Goal: Information Seeking & Learning: Learn about a topic

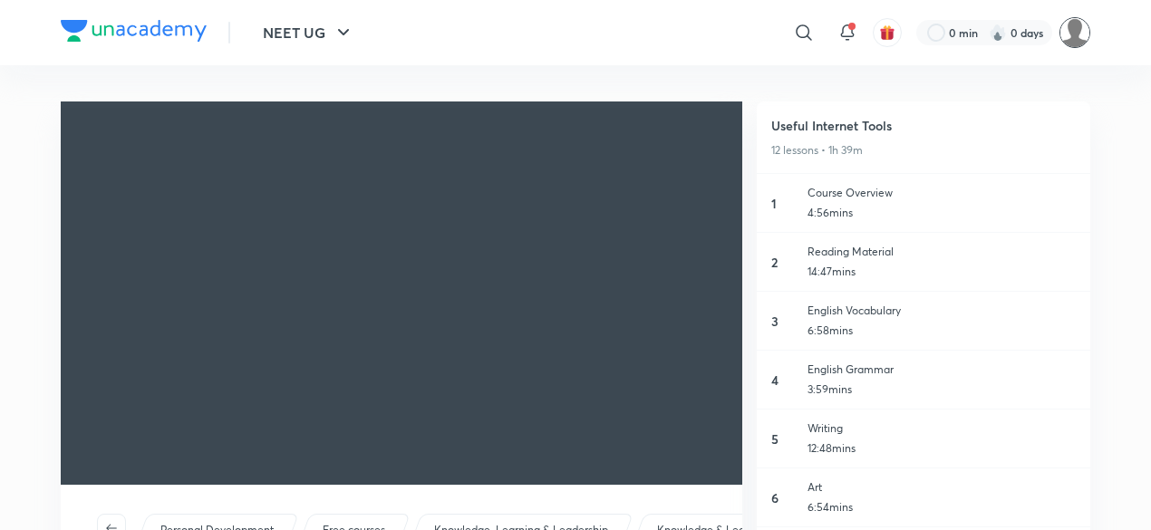
click at [1080, 33] on img at bounding box center [1075, 32] width 31 height 31
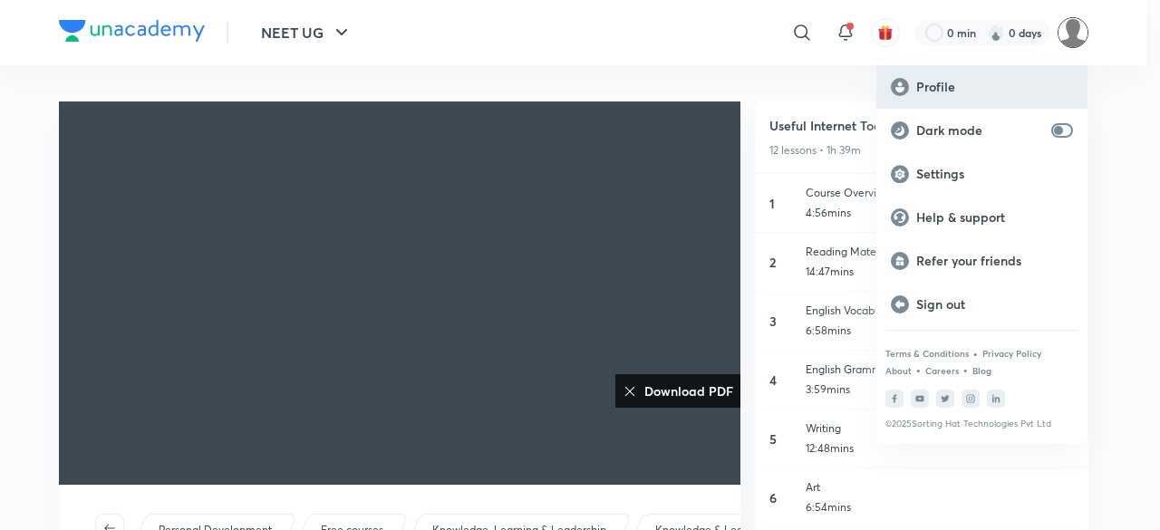
click at [949, 68] on div "Profile" at bounding box center [982, 87] width 211 height 44
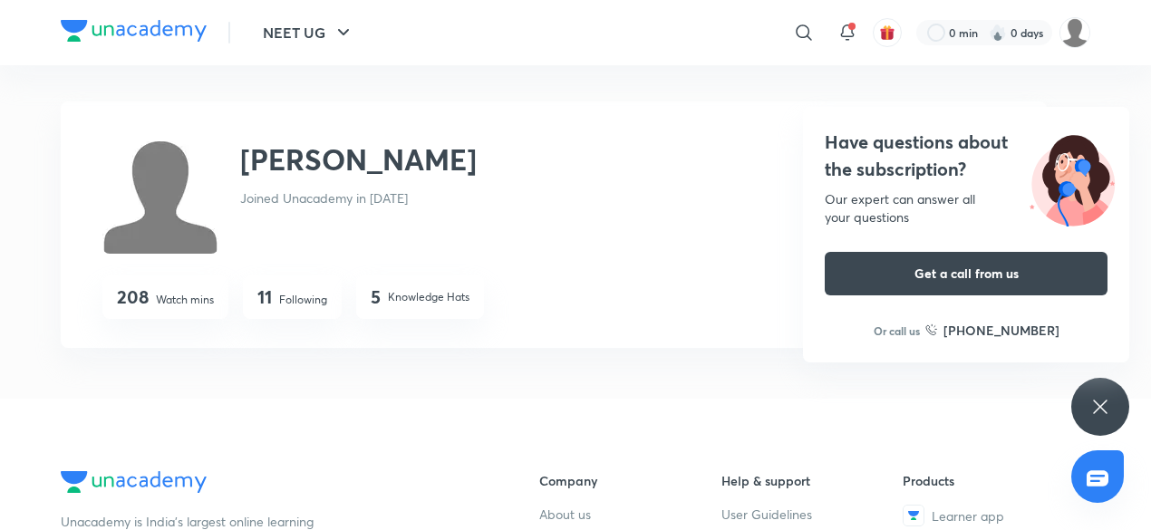
click at [134, 30] on img at bounding box center [134, 31] width 146 height 22
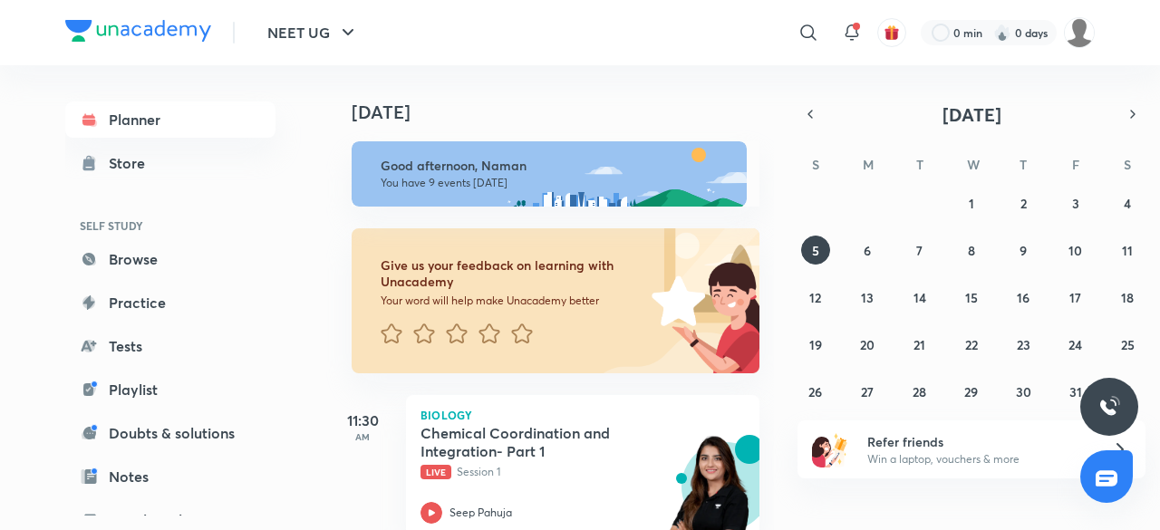
scroll to position [271, 0]
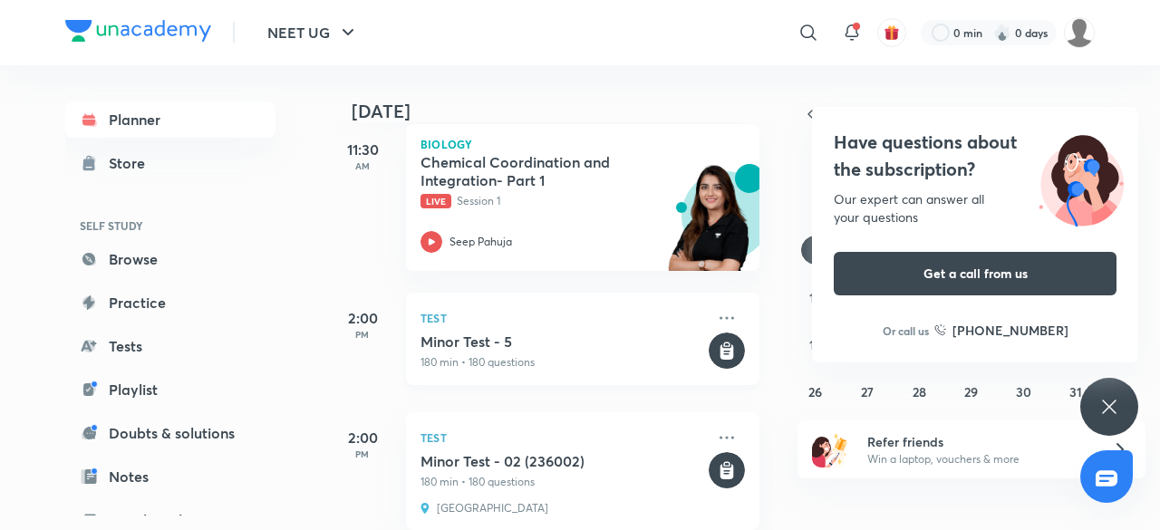
click at [441, 330] on div "Test Minor Test - 5 180 min • 180 questions" at bounding box center [583, 339] width 354 height 92
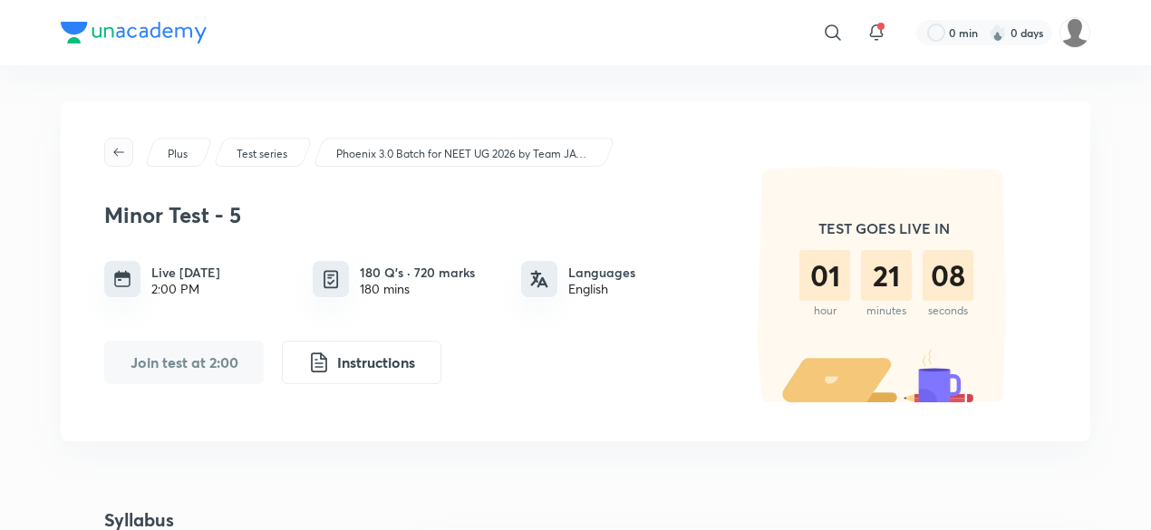
click at [125, 155] on icon "button" at bounding box center [118, 152] width 15 height 15
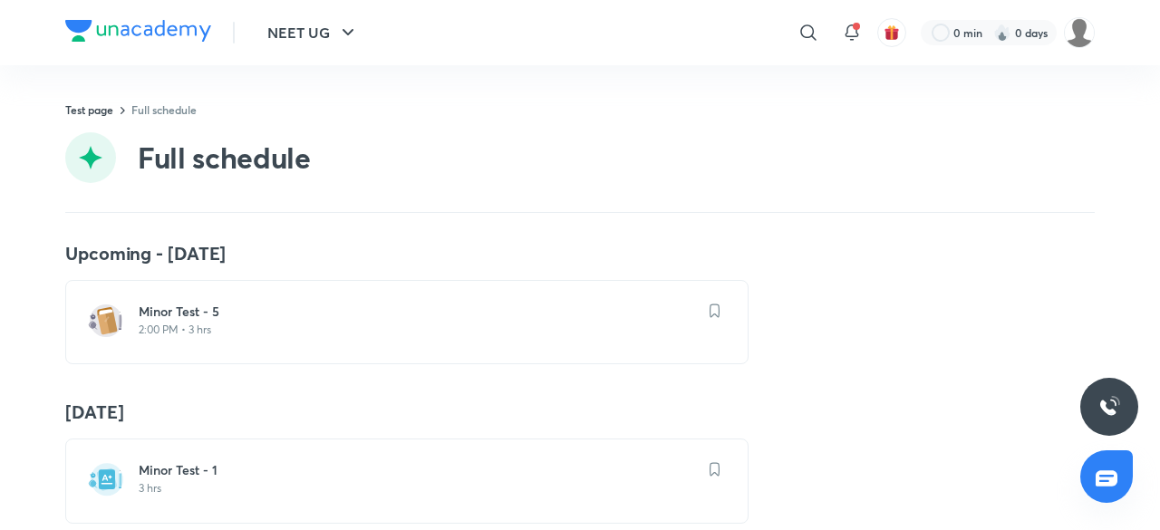
click at [87, 120] on div "Test page Full schedule Full schedule" at bounding box center [580, 157] width 1030 height 111
click at [101, 107] on link "Test page" at bounding box center [89, 109] width 48 height 15
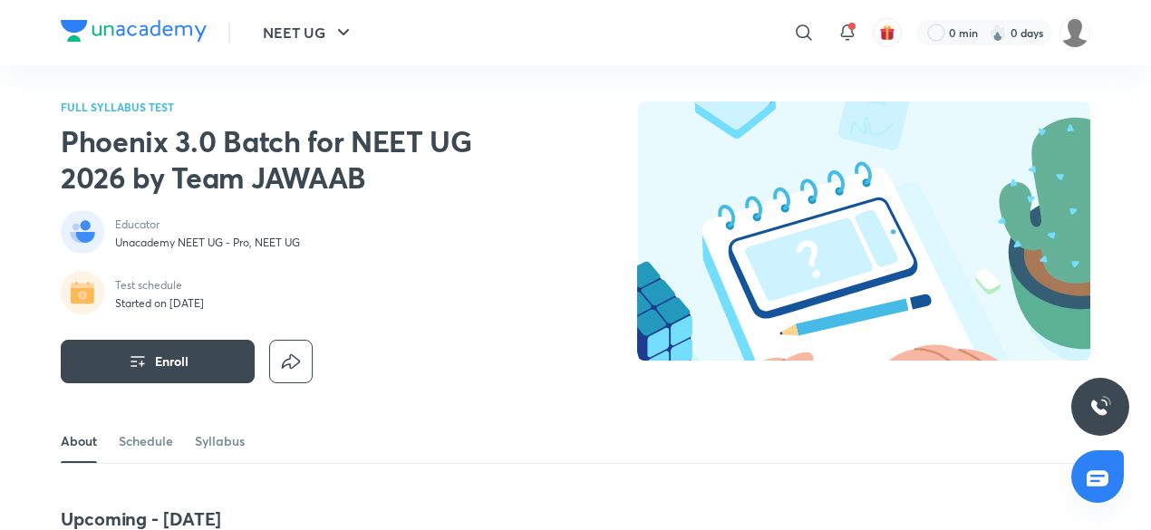
click at [174, 32] on img at bounding box center [134, 31] width 146 height 22
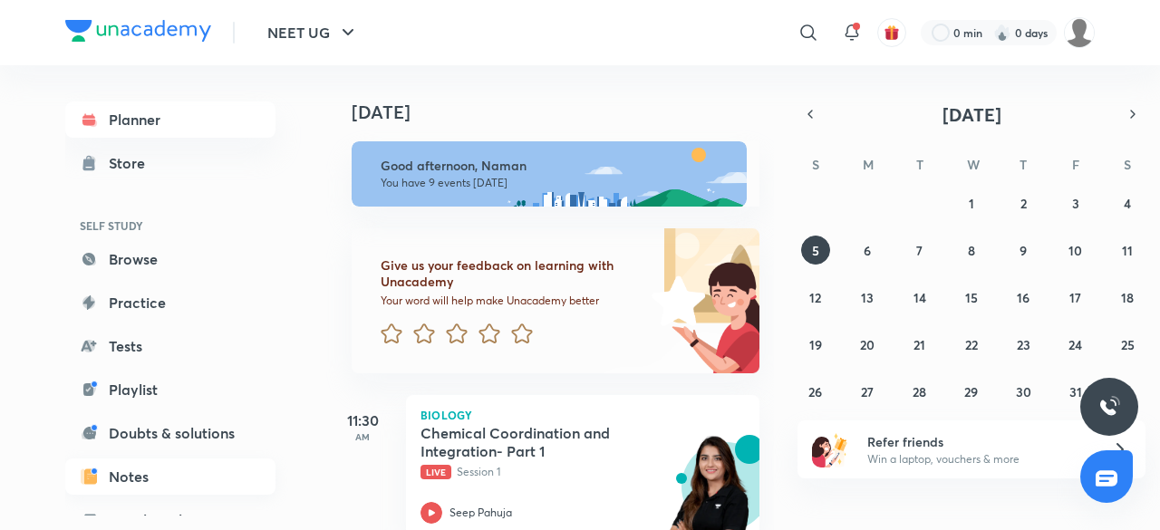
click at [145, 478] on link "Notes" at bounding box center [170, 477] width 210 height 36
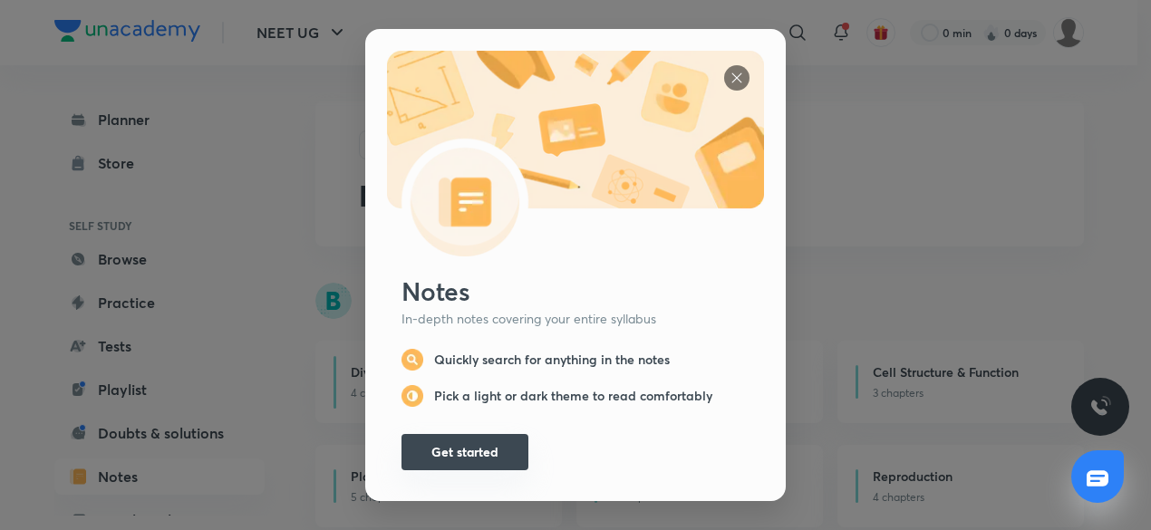
click at [477, 462] on button "Get started" at bounding box center [465, 452] width 127 height 36
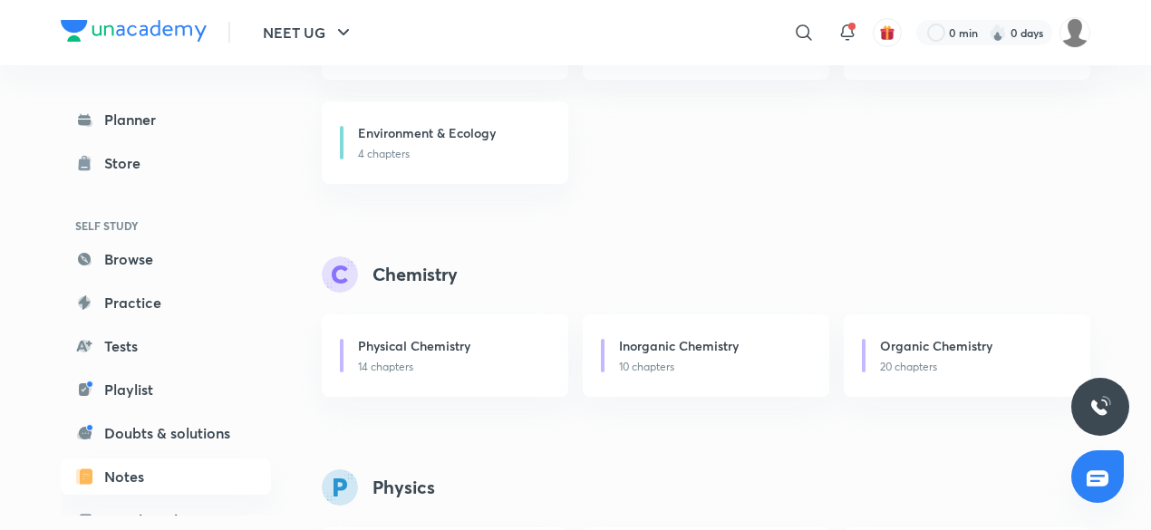
scroll to position [557, 0]
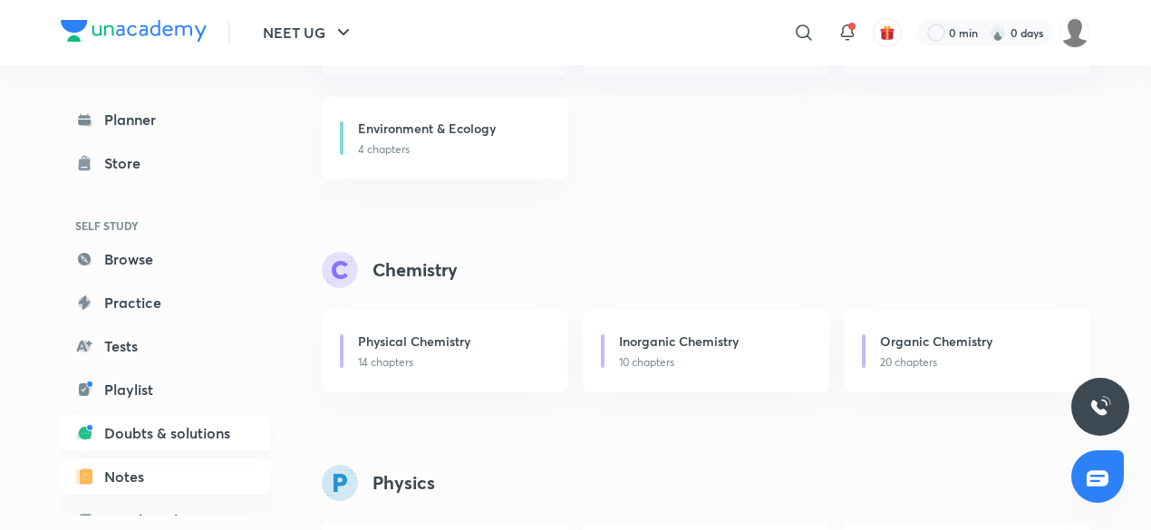
click at [132, 438] on link "Doubts & solutions" at bounding box center [166, 433] width 210 height 36
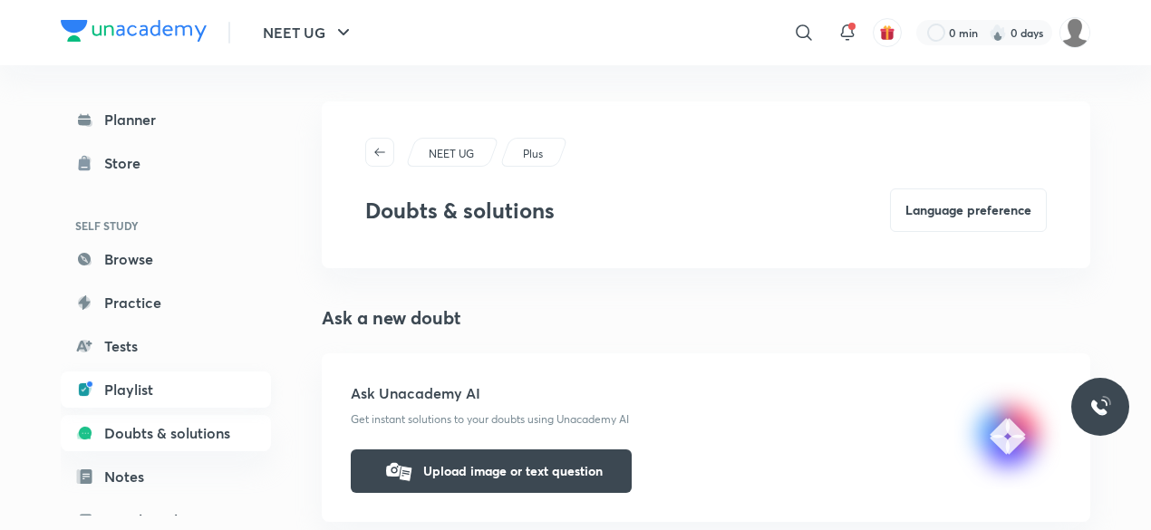
click at [140, 389] on link "Playlist" at bounding box center [166, 390] width 210 height 36
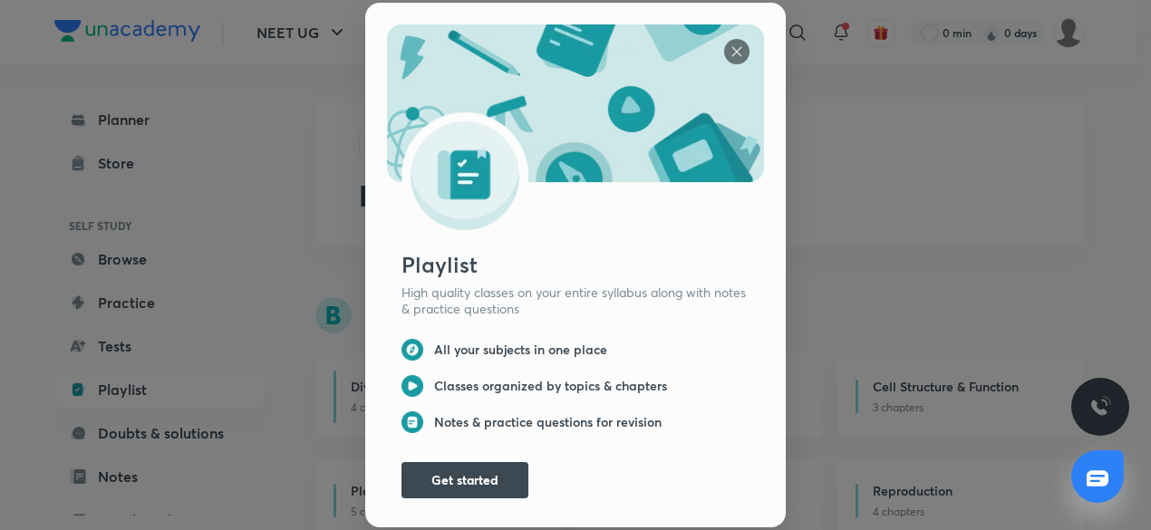
scroll to position [4, 0]
click at [467, 460] on button "Get started" at bounding box center [465, 478] width 127 height 36
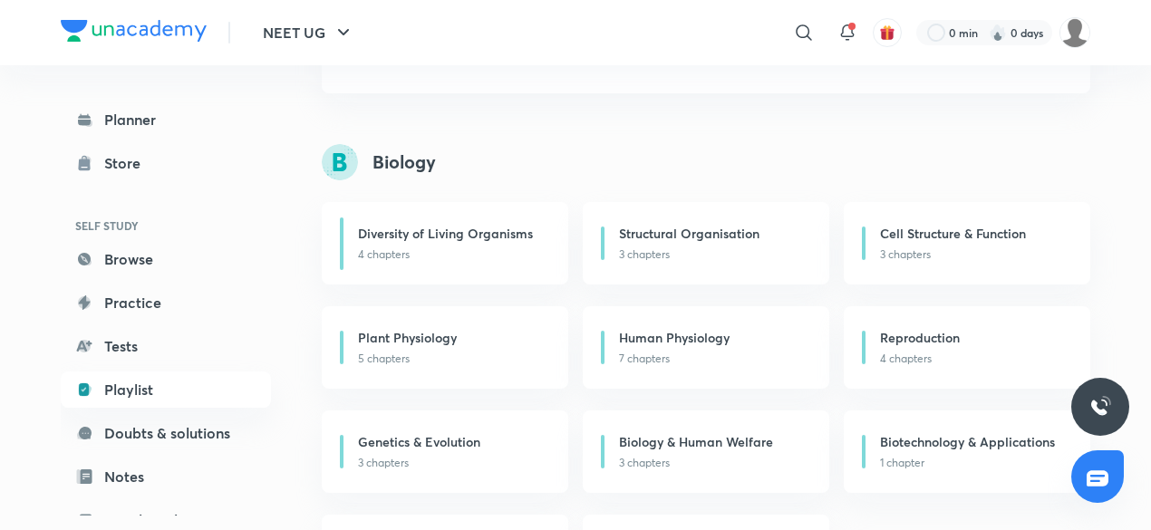
scroll to position [0, 0]
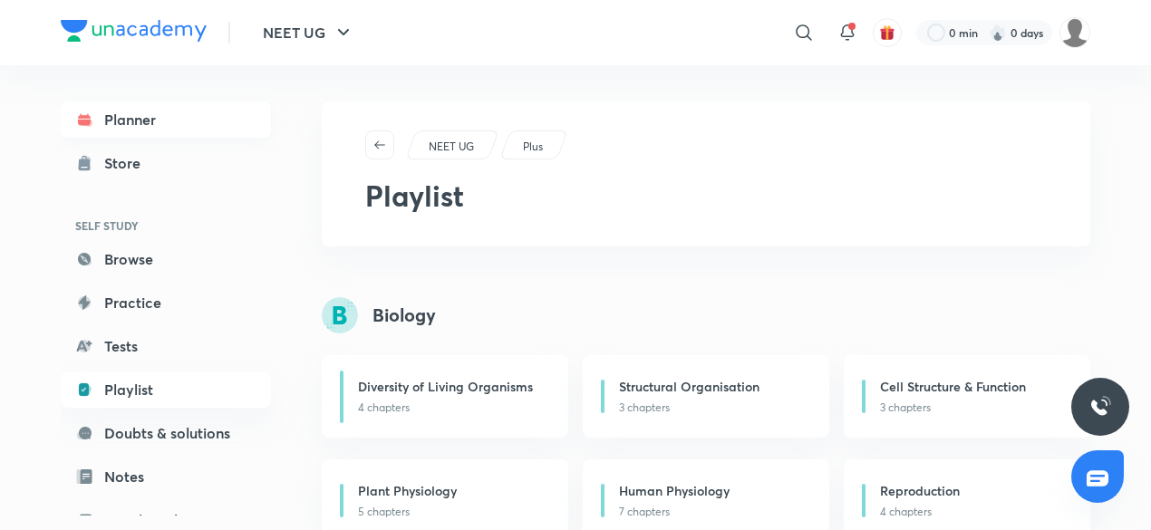
click at [141, 124] on link "Planner" at bounding box center [166, 120] width 210 height 36
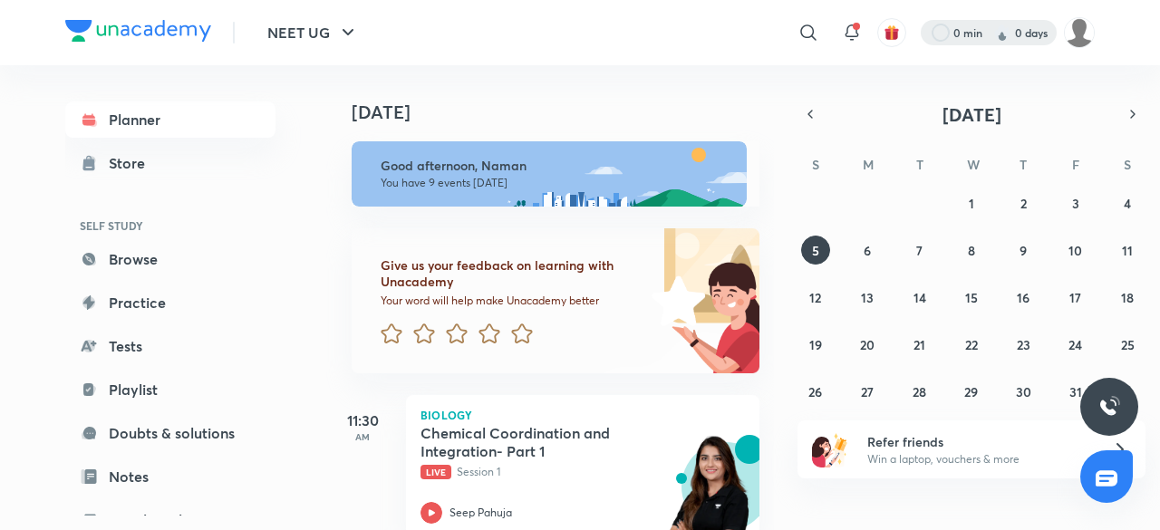
click at [1032, 44] on div at bounding box center [989, 32] width 136 height 25
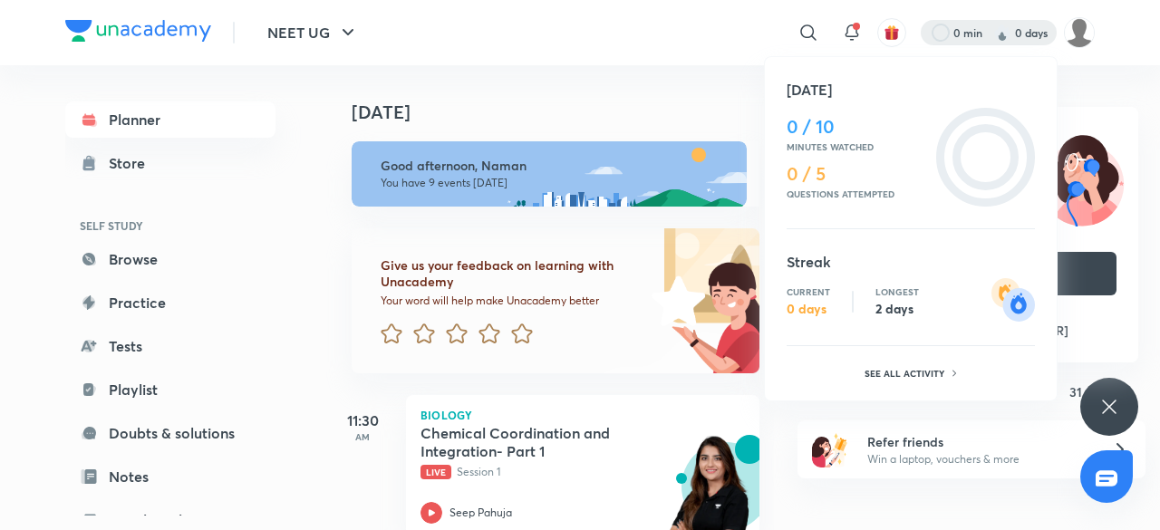
click at [851, 24] on div at bounding box center [580, 265] width 1160 height 530
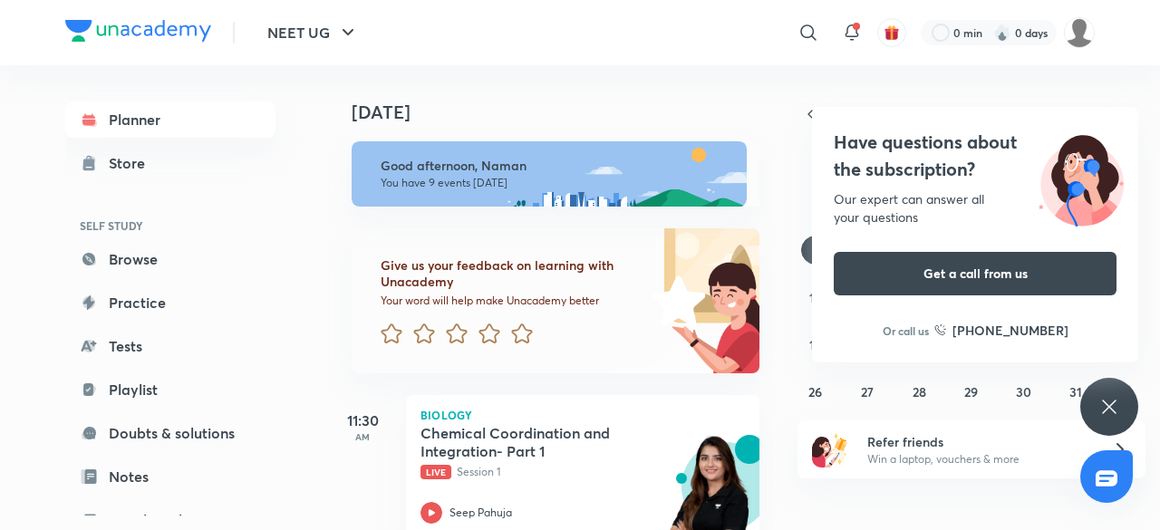
click at [851, 24] on icon at bounding box center [852, 33] width 22 height 22
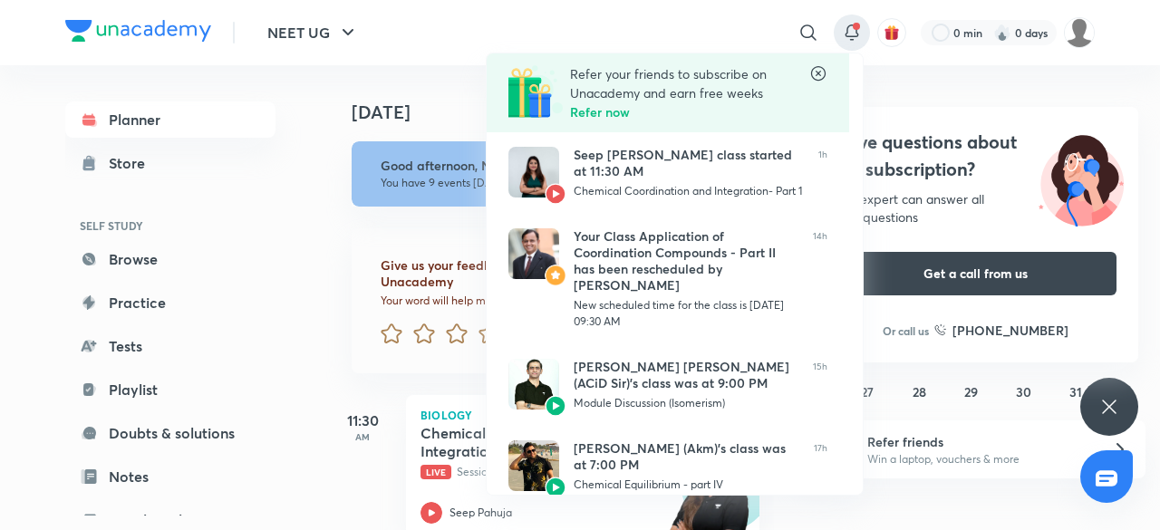
click at [894, 38] on div at bounding box center [580, 265] width 1160 height 530
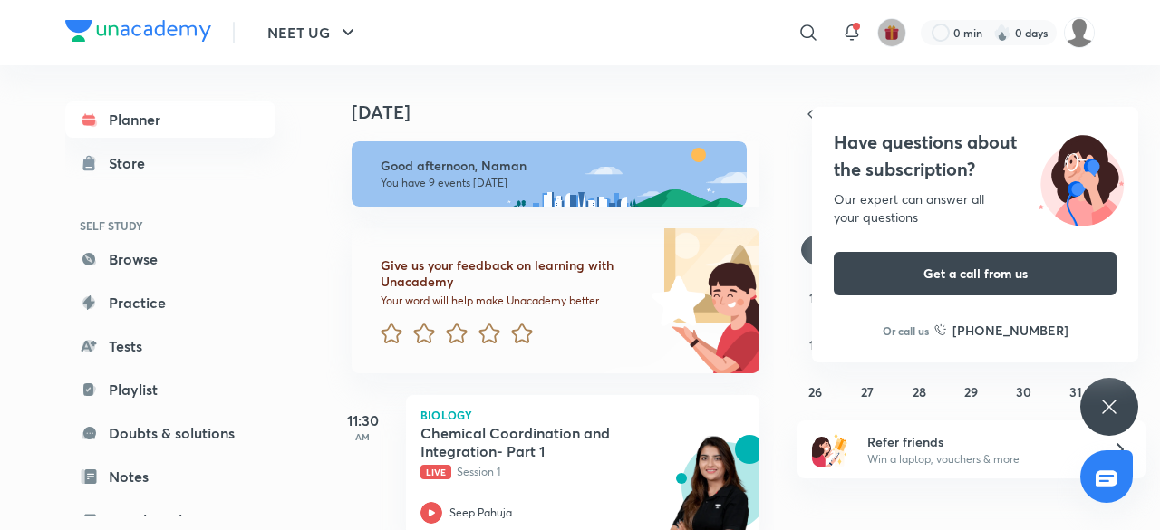
click at [894, 38] on img "button" at bounding box center [892, 32] width 16 height 16
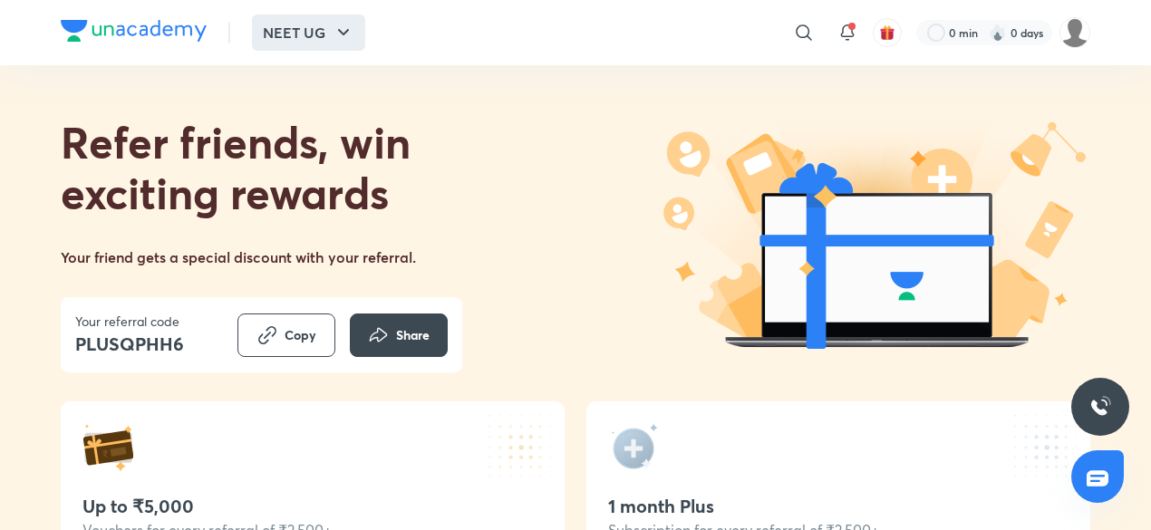
click at [306, 30] on button "NEET UG" at bounding box center [308, 33] width 113 height 36
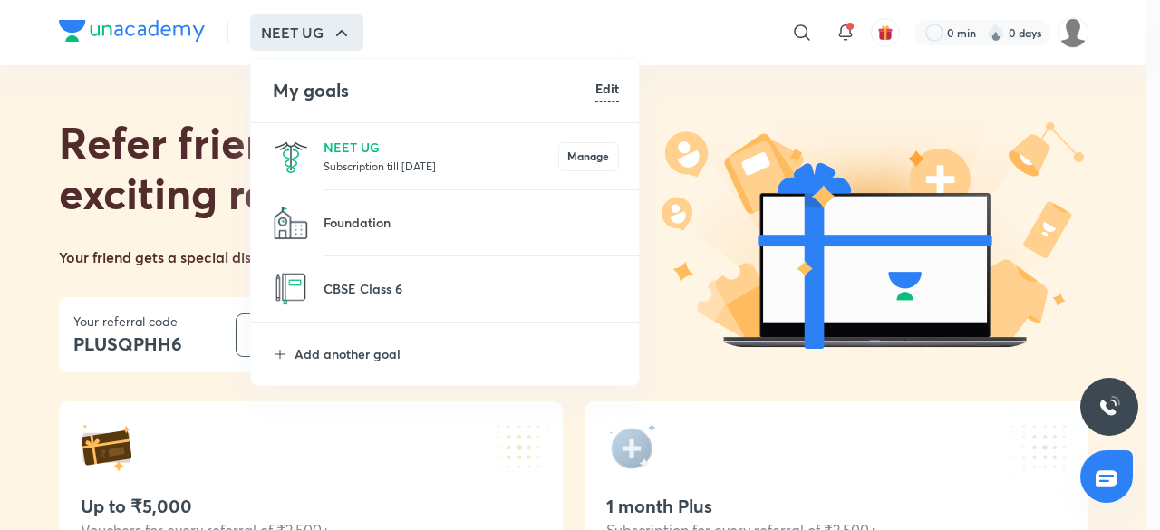
click at [306, 30] on div at bounding box center [580, 265] width 1160 height 530
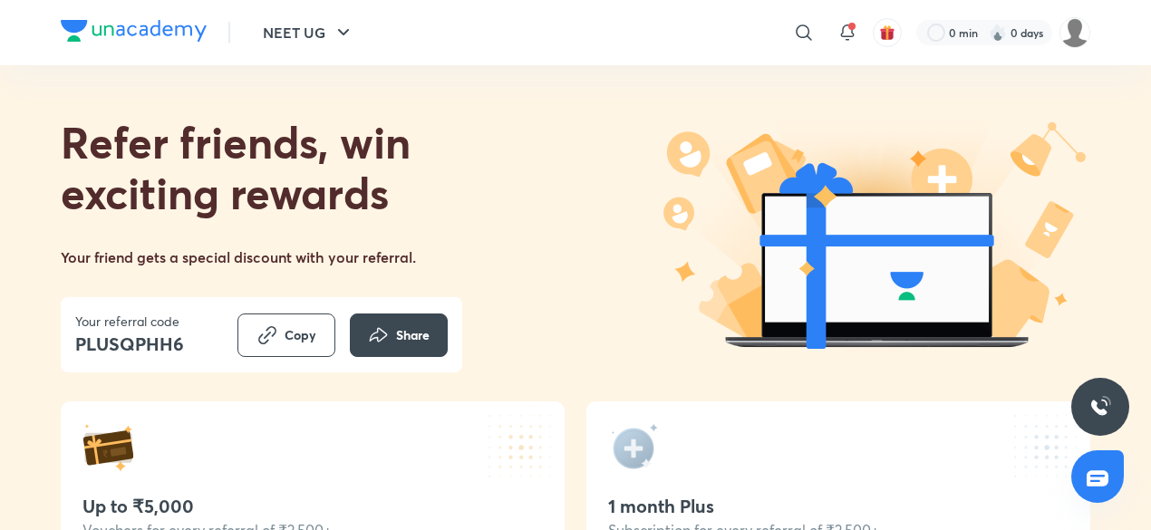
click at [123, 31] on img at bounding box center [134, 31] width 146 height 22
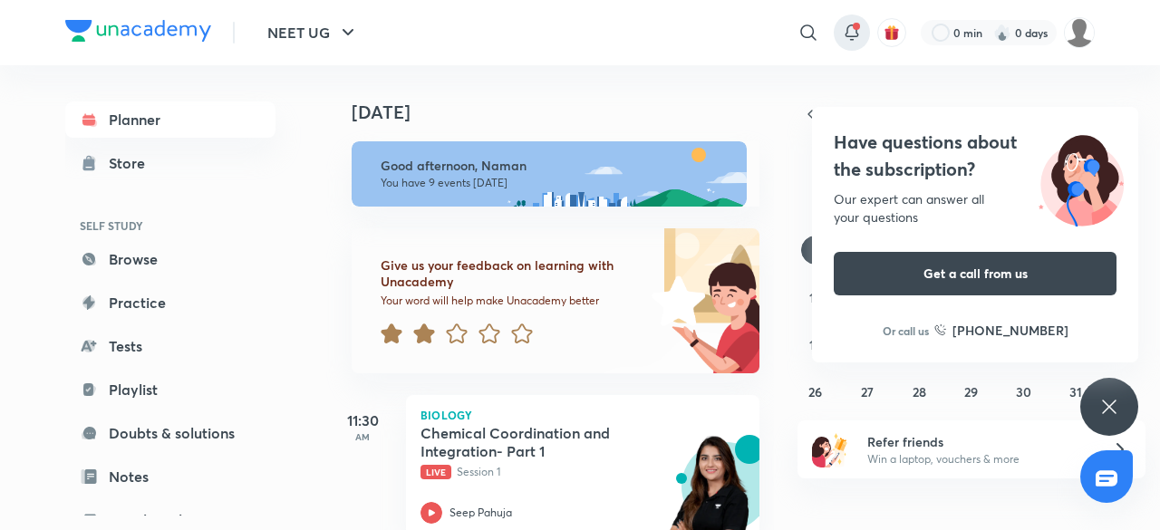
click at [847, 34] on icon at bounding box center [852, 30] width 12 height 11
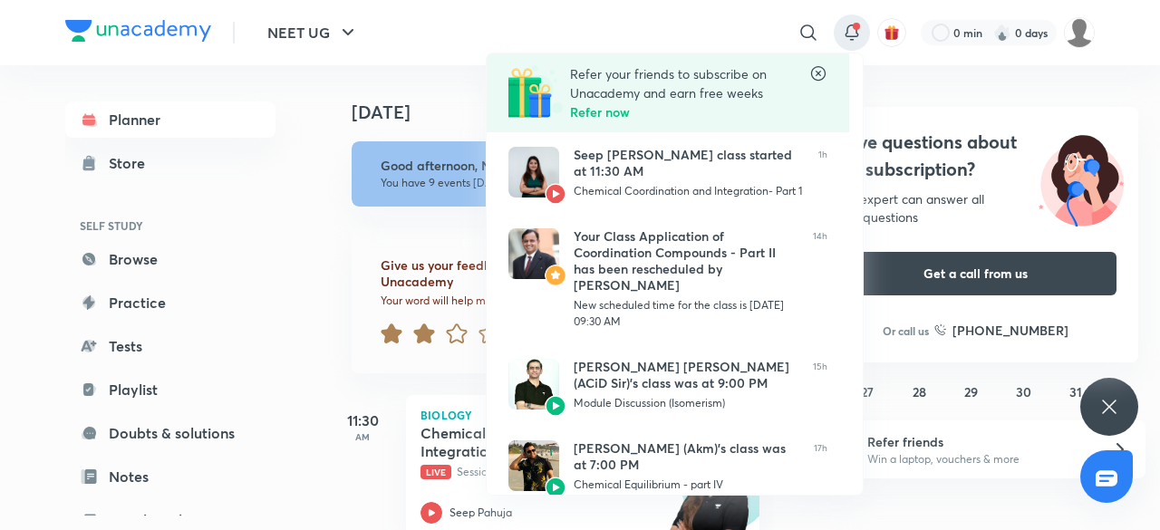
click at [301, 238] on div at bounding box center [580, 265] width 1160 height 530
